Goal: Information Seeking & Learning: Learn about a topic

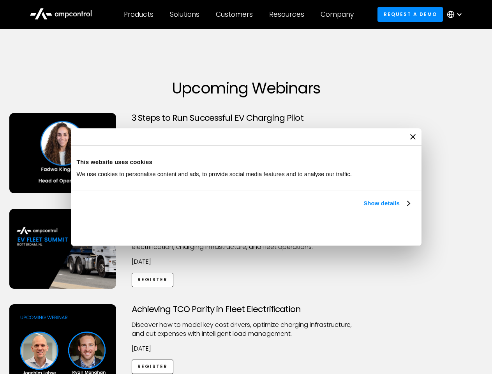
click at [363, 208] on link "Show details" at bounding box center [386, 203] width 46 height 9
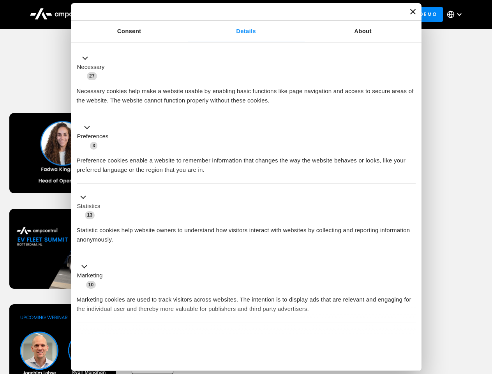
click at [410, 105] on div "Necessary cookies help make a website usable by enabling basic functions like p…" at bounding box center [246, 93] width 339 height 25
click at [483, 314] on div "Achieving TCO Parity in Fleet Electrification Discover how to model key cost dr…" at bounding box center [246, 365] width 489 height 122
click at [239, 14] on div "Customers" at bounding box center [234, 14] width 37 height 9
click at [138, 14] on div "Products" at bounding box center [139, 14] width 30 height 9
click at [185, 14] on div "Solutions" at bounding box center [185, 14] width 30 height 9
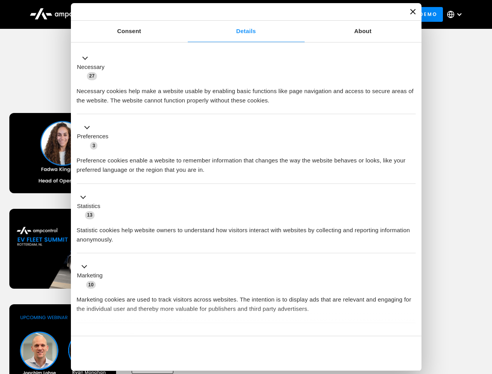
click at [235, 14] on div "Customers" at bounding box center [234, 14] width 37 height 9
click at [288, 14] on div "Resources" at bounding box center [286, 14] width 35 height 9
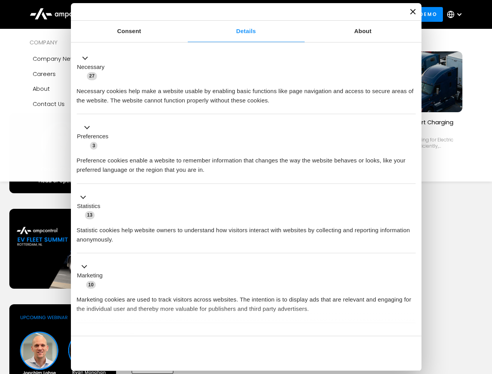
click at [339, 14] on div "Company" at bounding box center [336, 14] width 33 height 9
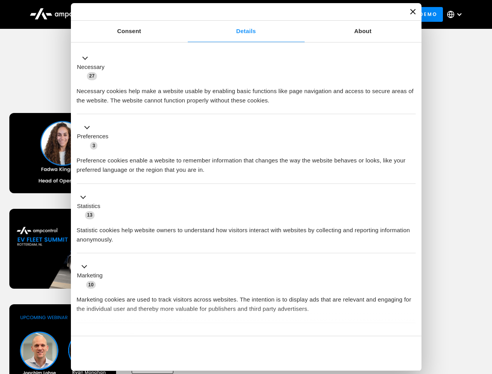
click at [456, 14] on div at bounding box center [459, 14] width 6 height 6
